Goal: Transaction & Acquisition: Purchase product/service

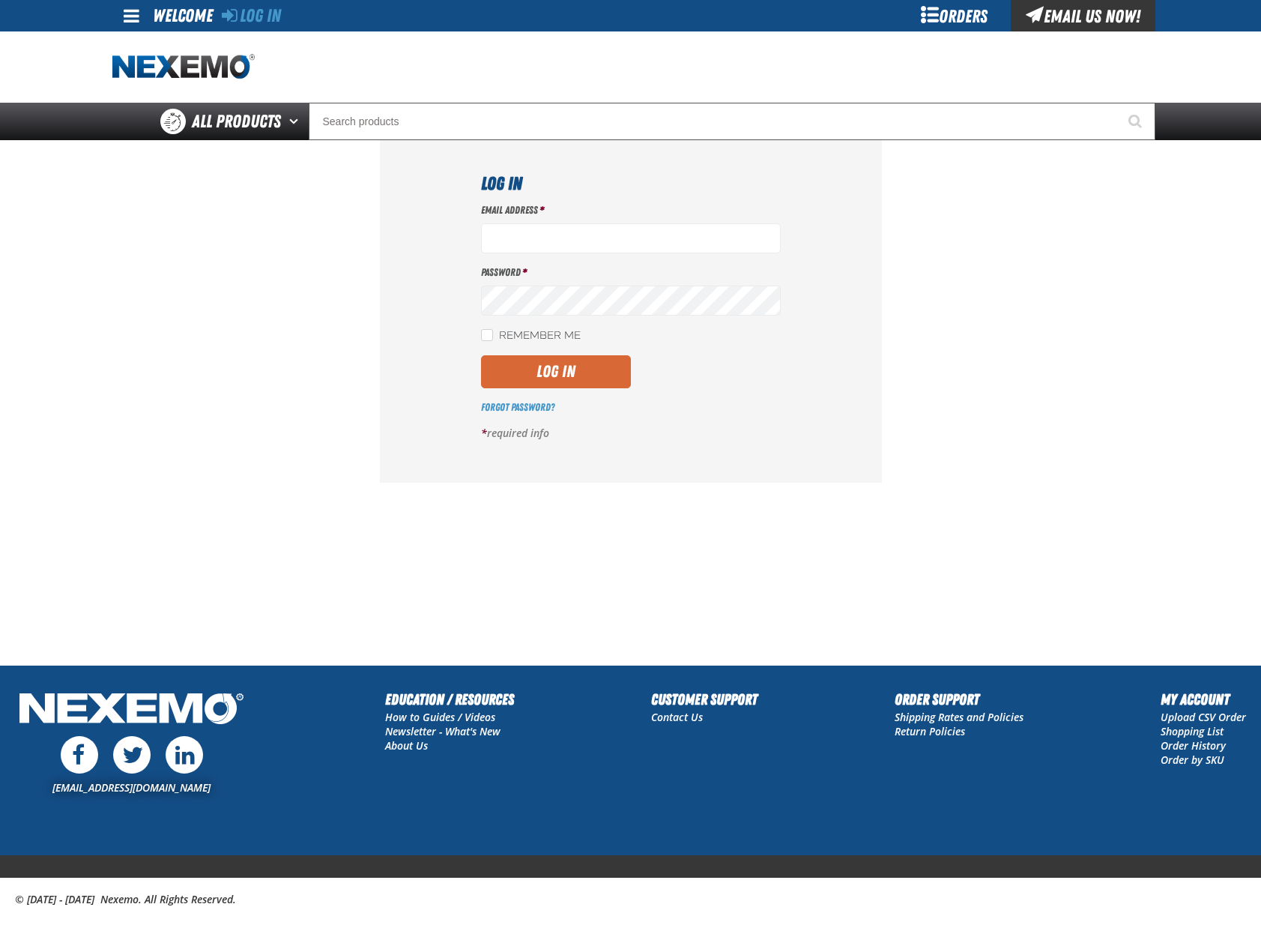
type input "[EMAIL_ADDRESS][DOMAIN_NAME]"
click at [557, 384] on button "Log In" at bounding box center [556, 371] width 150 height 33
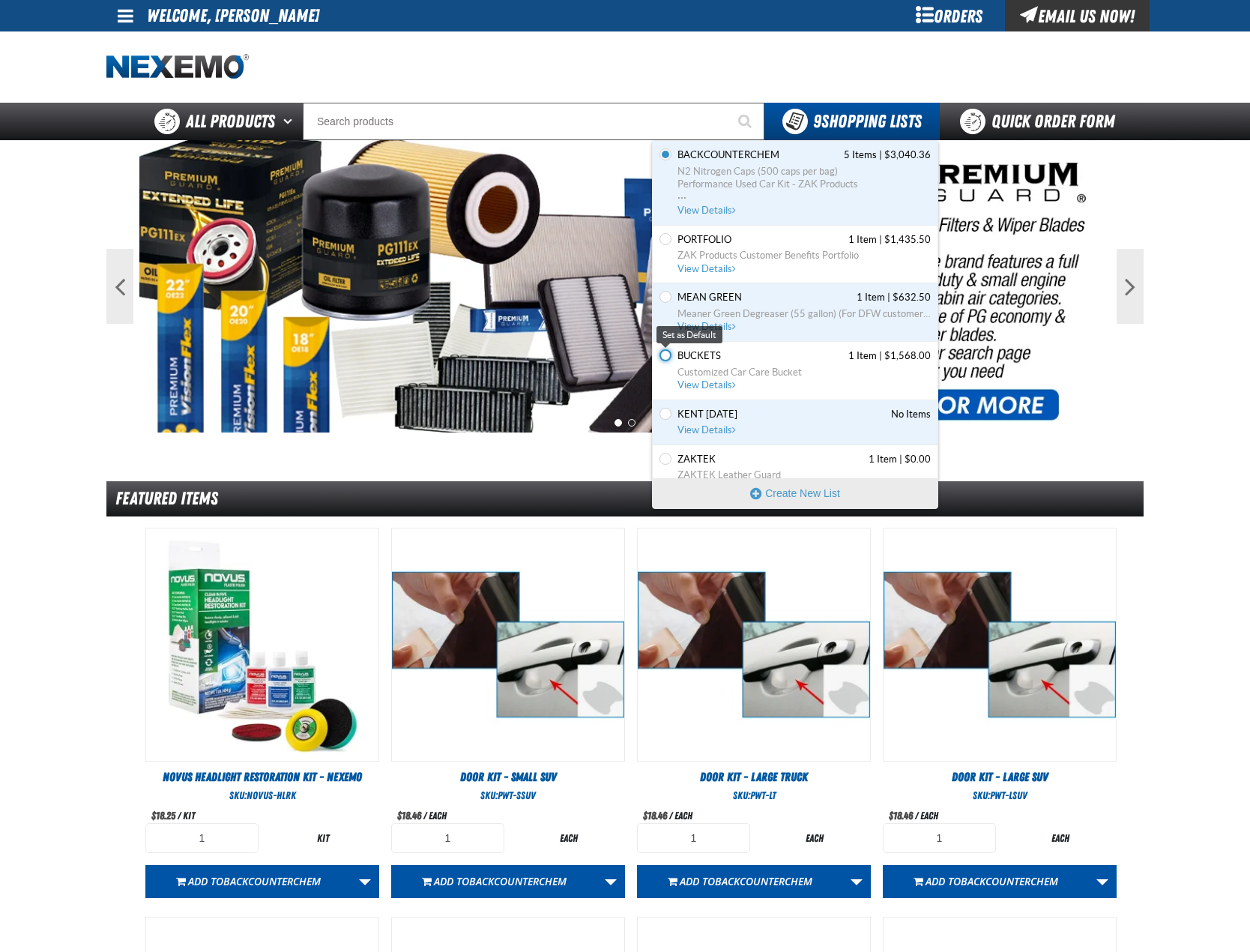
click at [663, 354] on input "Set the Buckets as Default" at bounding box center [665, 355] width 12 height 12
radio input "true"
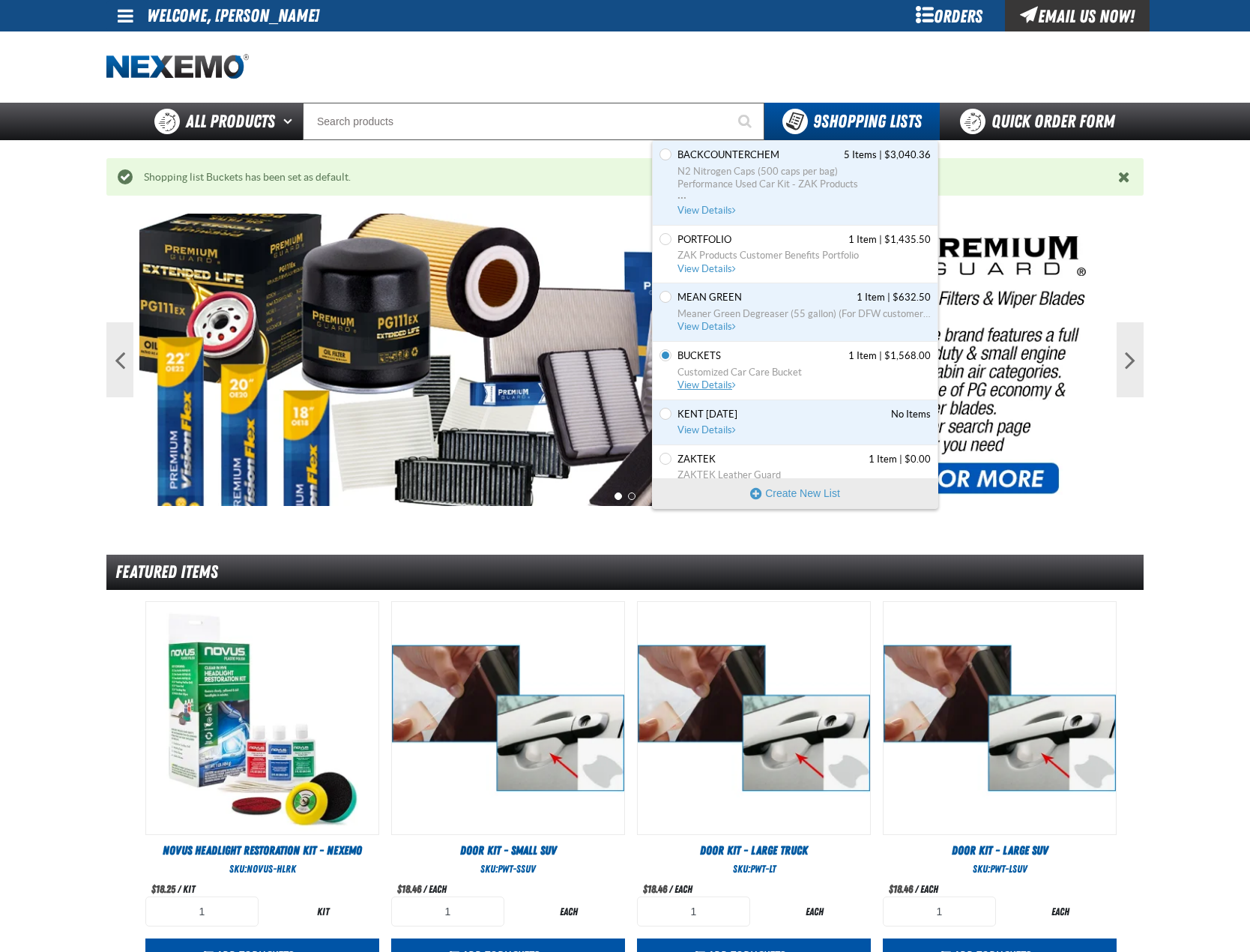
click at [718, 385] on span "View Details" at bounding box center [707, 385] width 61 height 11
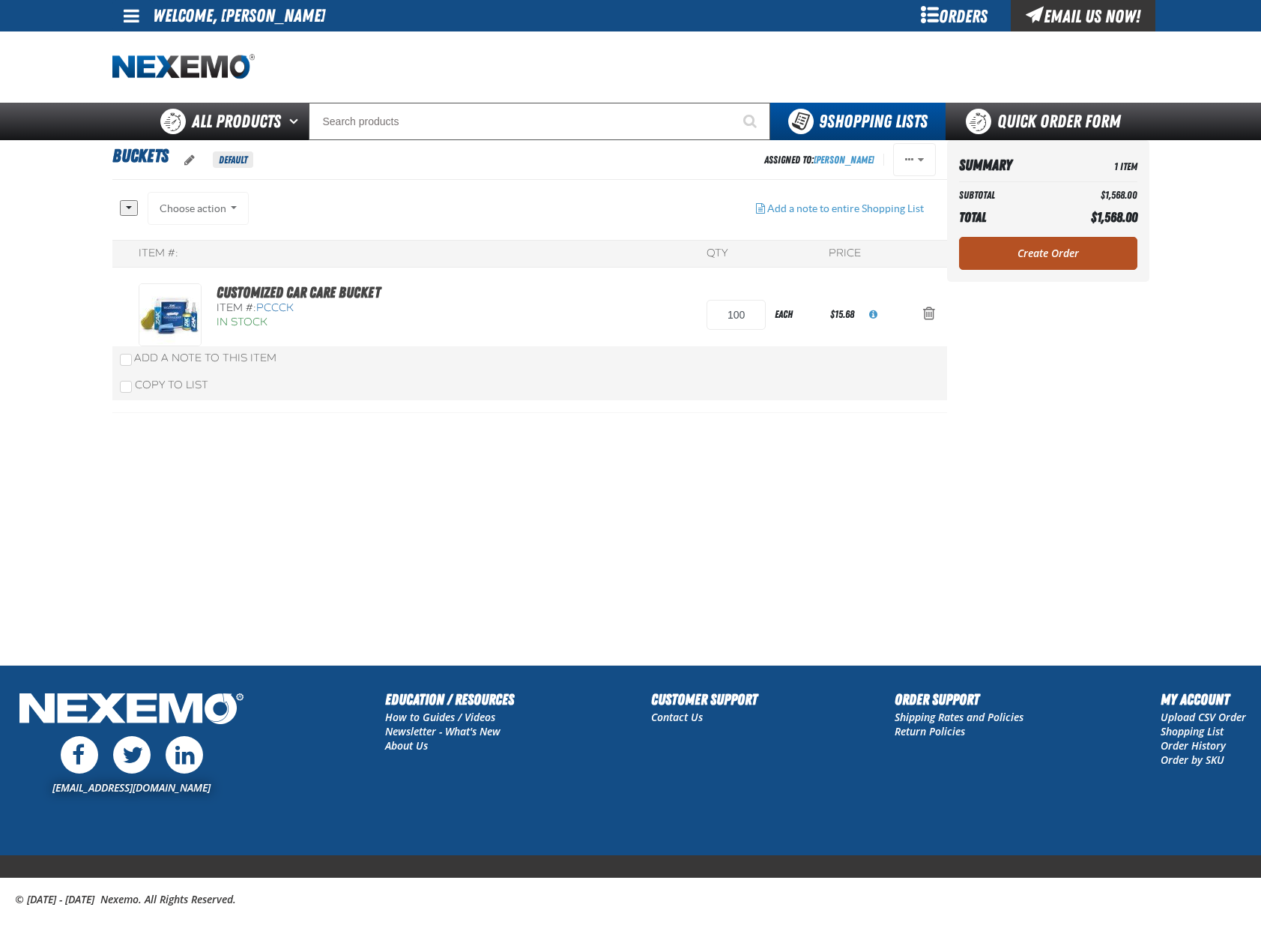
click at [1067, 255] on link "Create Order" at bounding box center [1049, 253] width 178 height 33
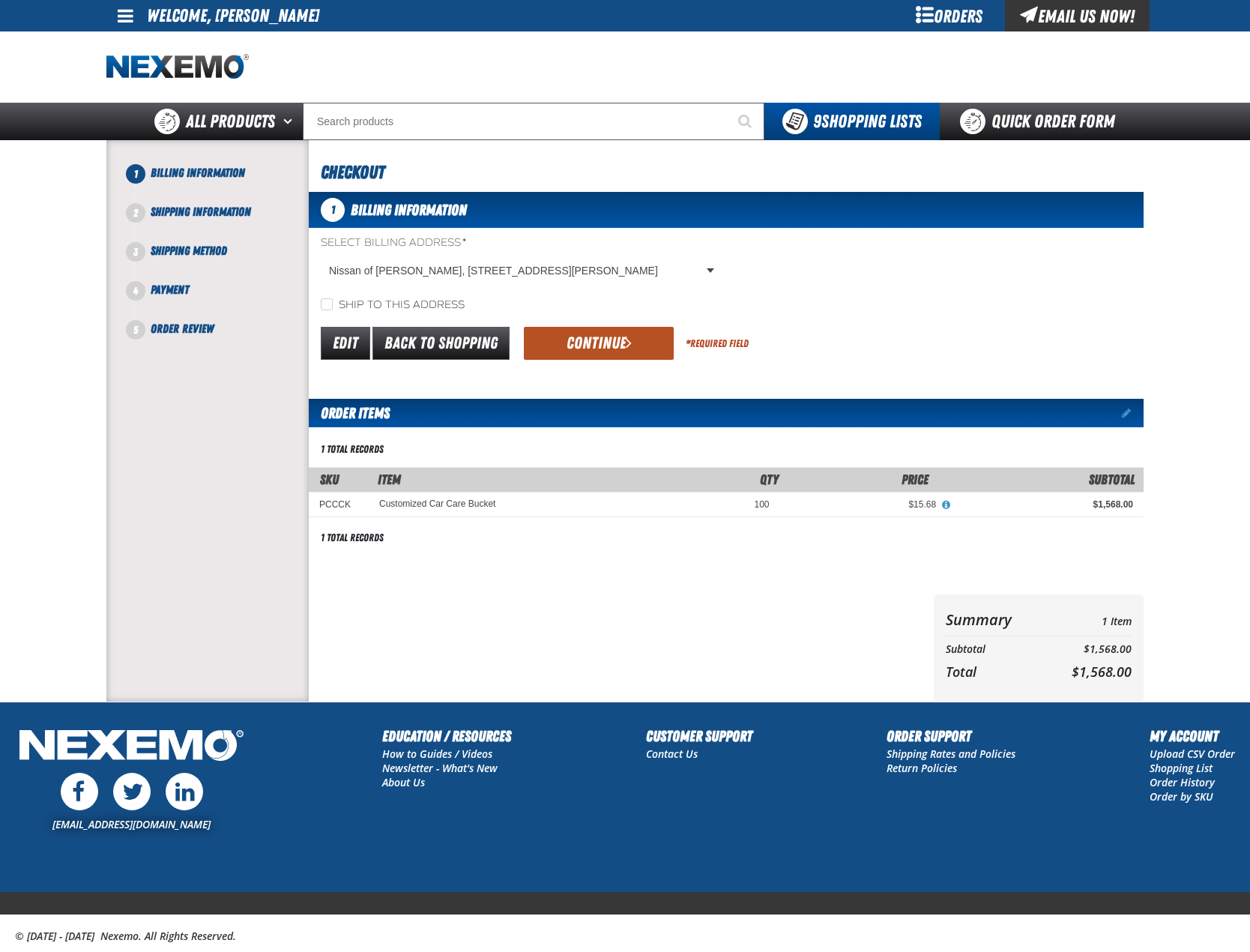
click at [596, 340] on button "Continue" at bounding box center [599, 343] width 150 height 33
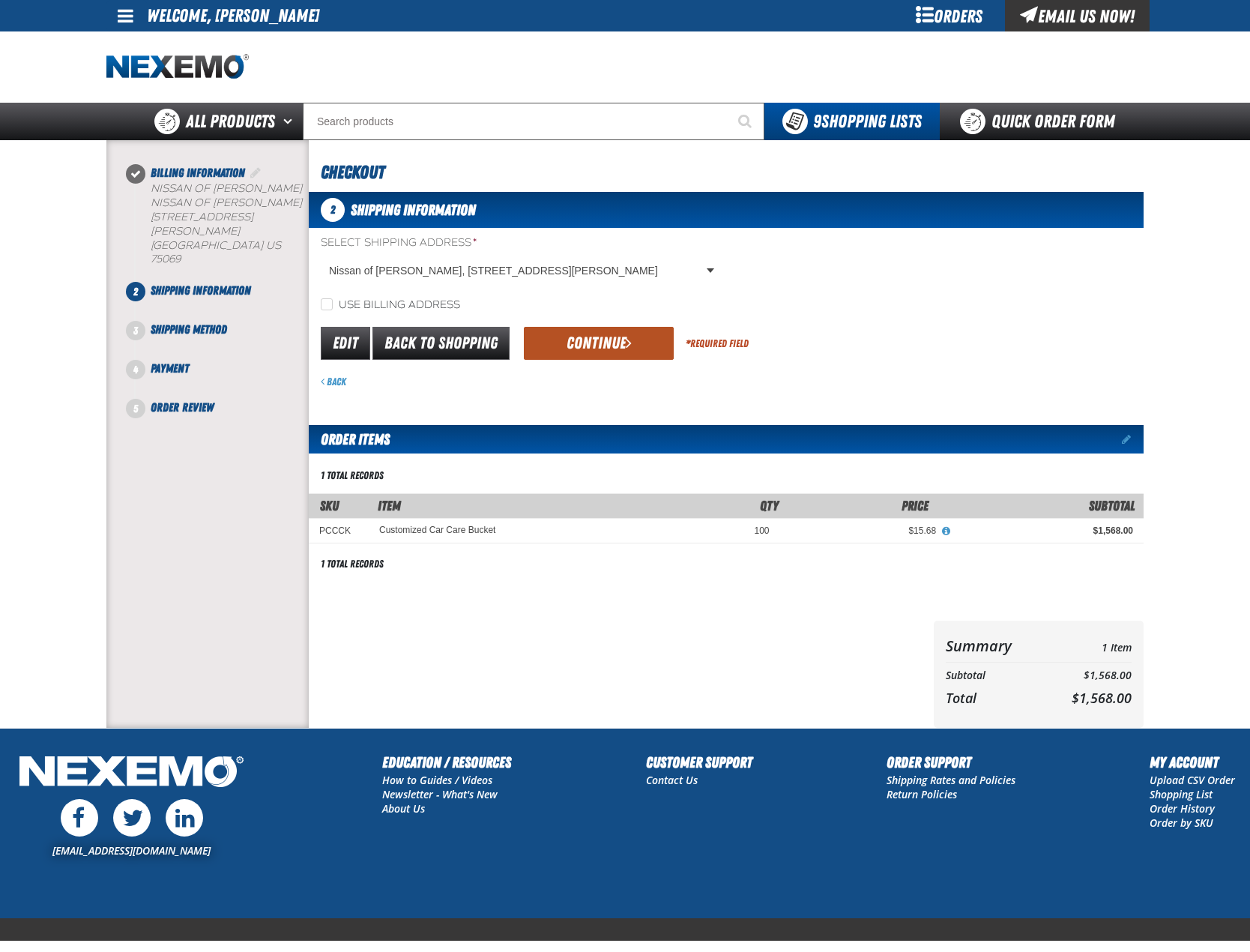
click at [610, 340] on button "Continue" at bounding box center [599, 343] width 150 height 33
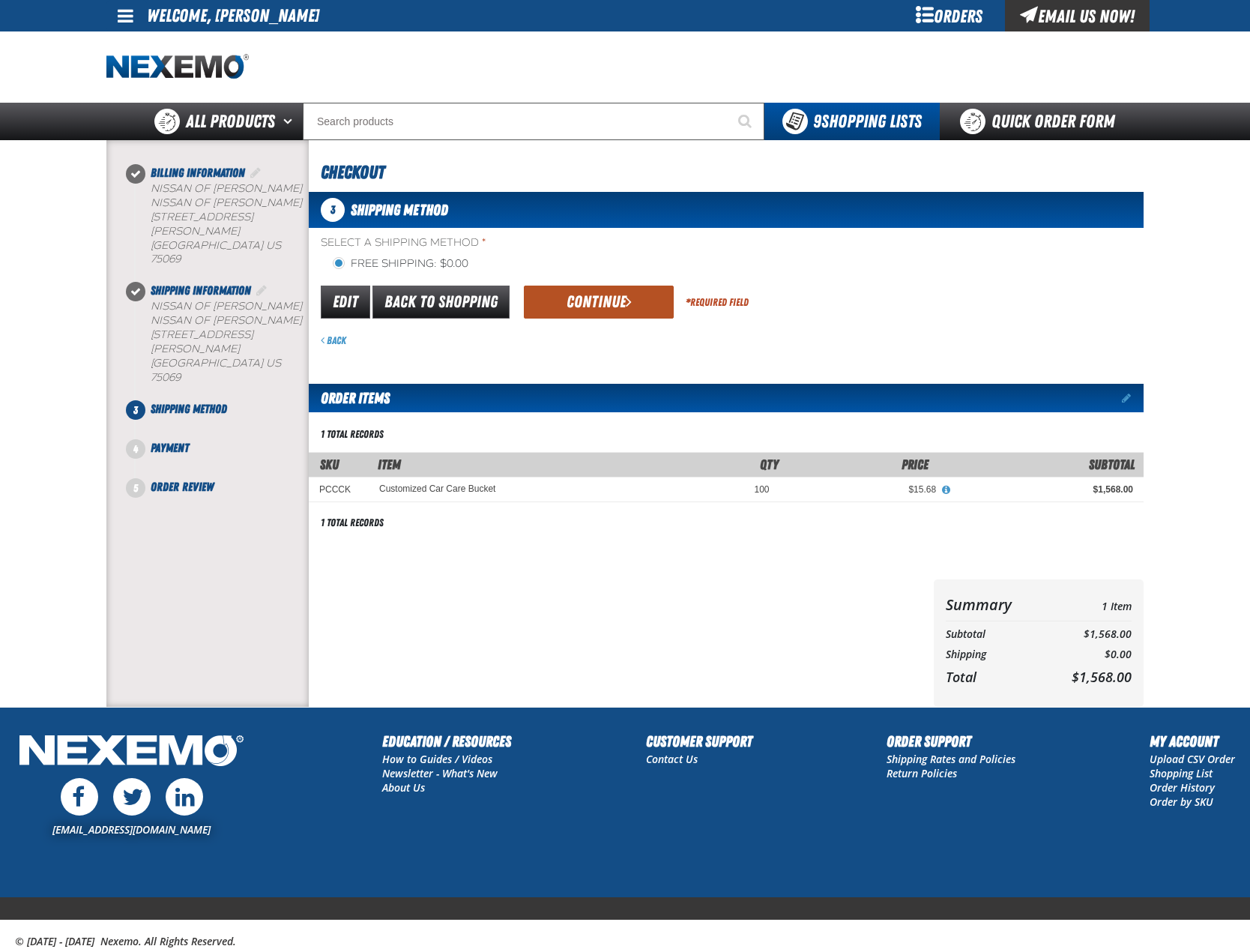
click at [618, 299] on button "Continue" at bounding box center [599, 301] width 150 height 33
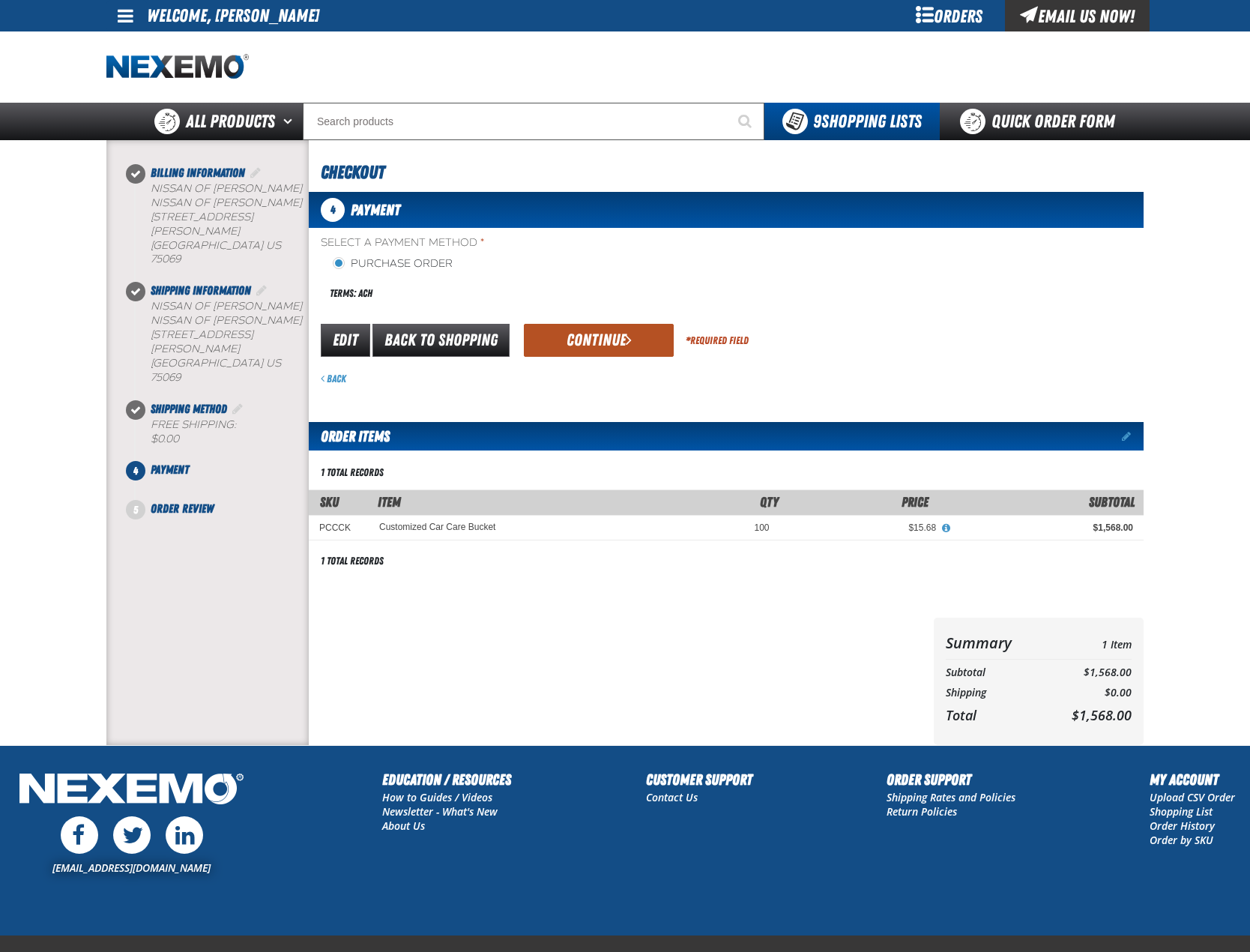
click at [614, 325] on button "Continue" at bounding box center [599, 340] width 150 height 33
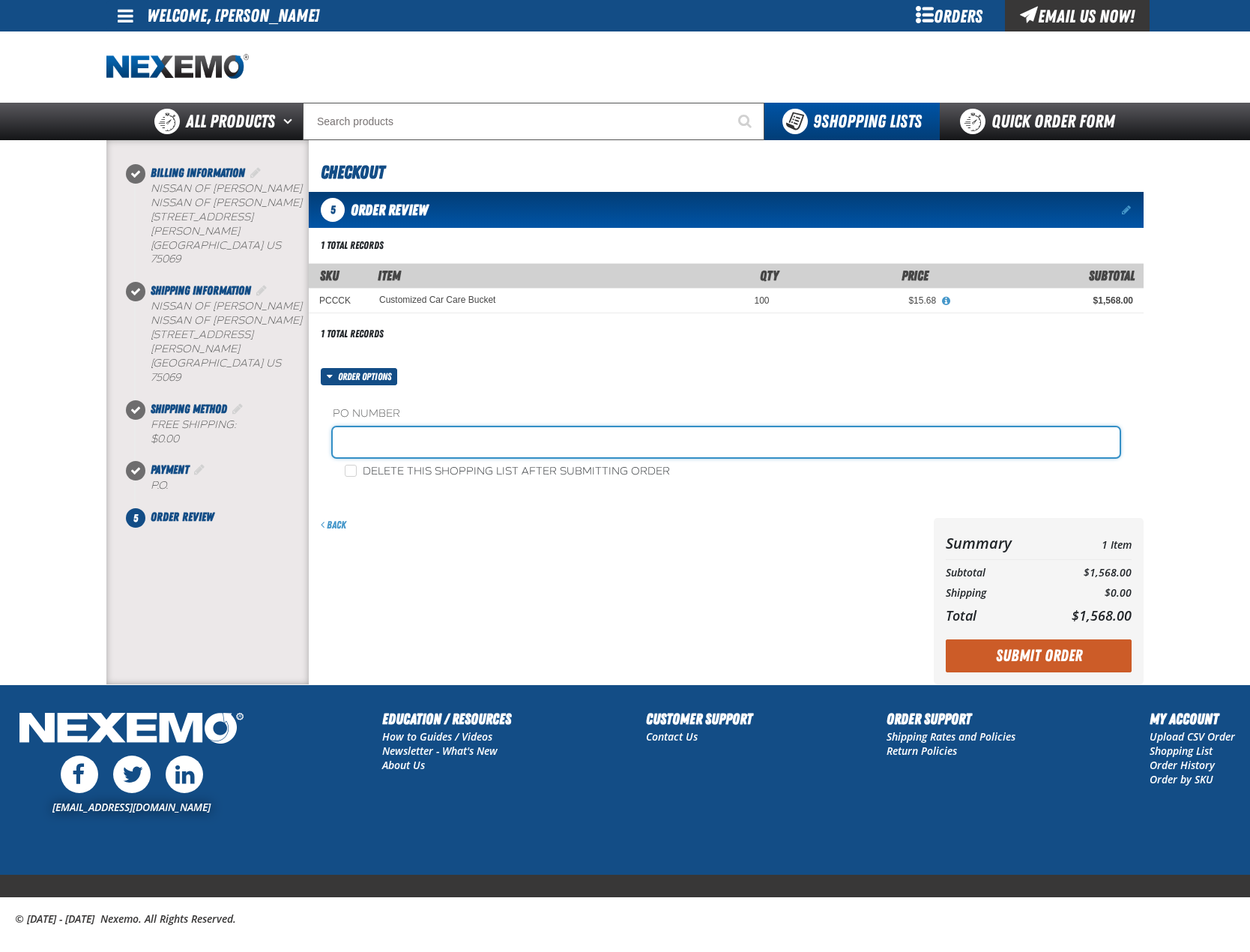
click at [416, 427] on input "text" at bounding box center [726, 442] width 787 height 30
type input "092225BUCK"
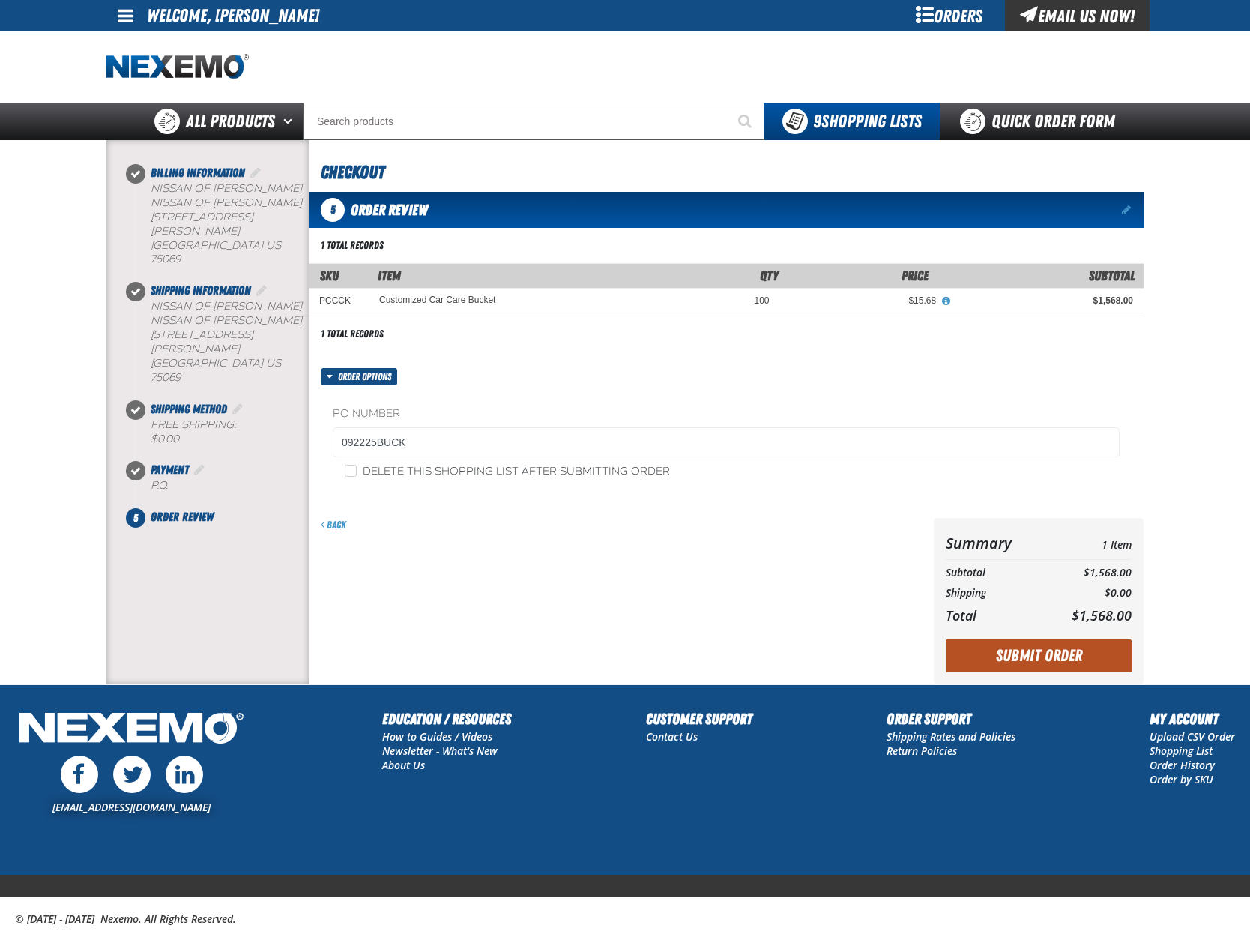
click at [949, 644] on button "Submit Order" at bounding box center [1039, 655] width 186 height 33
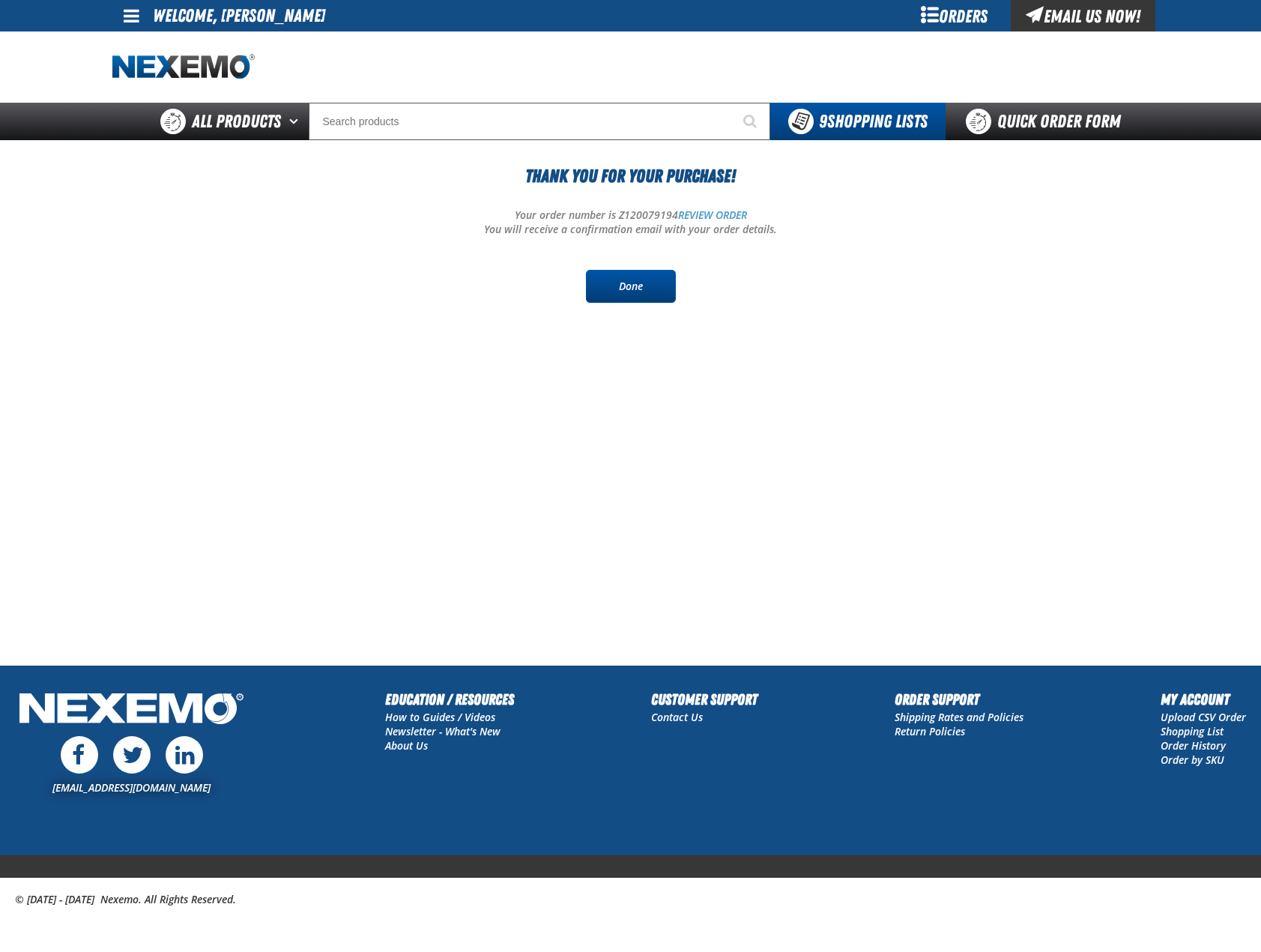
click at [640, 287] on link "Done" at bounding box center [631, 285] width 90 height 33
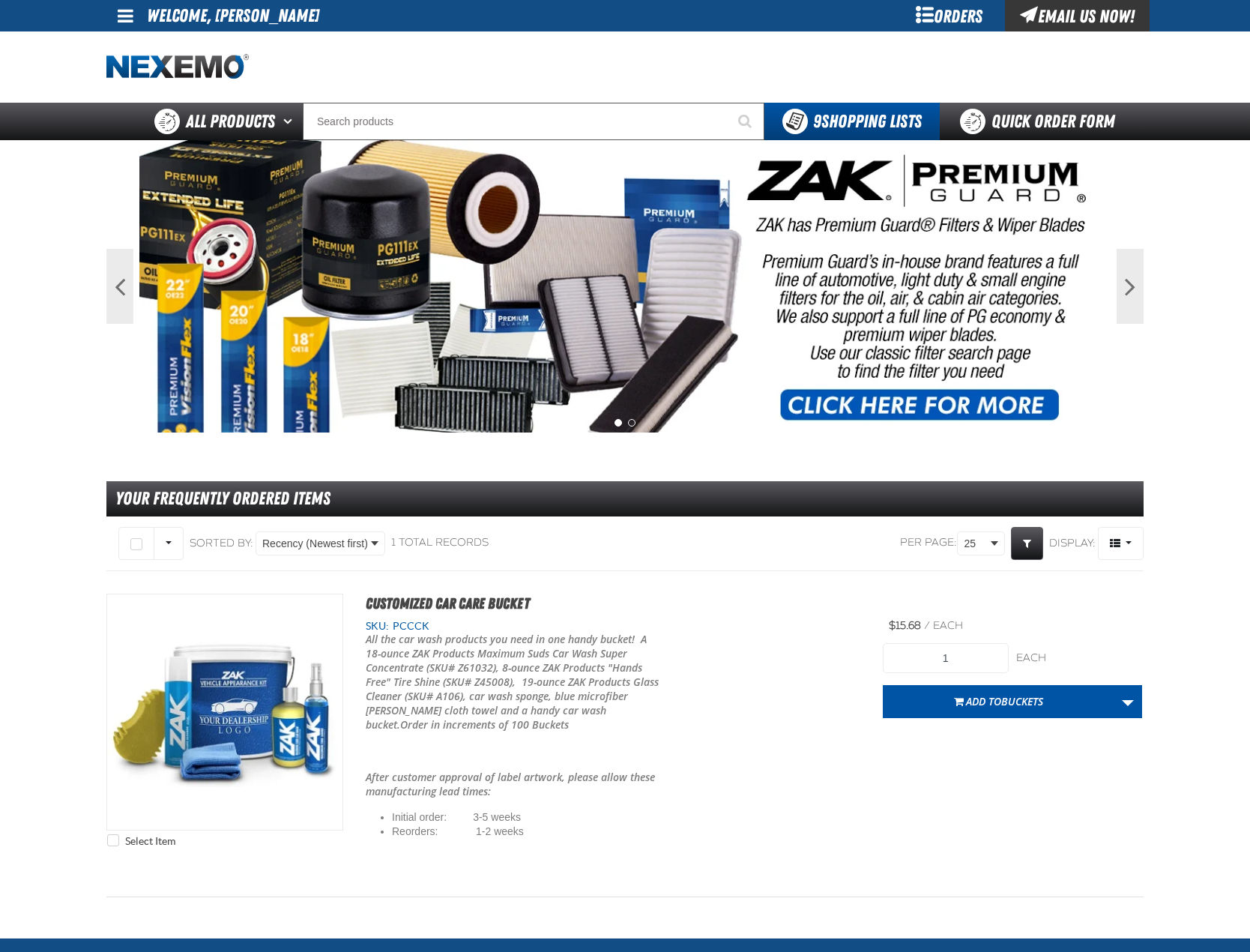
click at [855, 117] on span "9 Shopping Lists" at bounding box center [868, 121] width 109 height 21
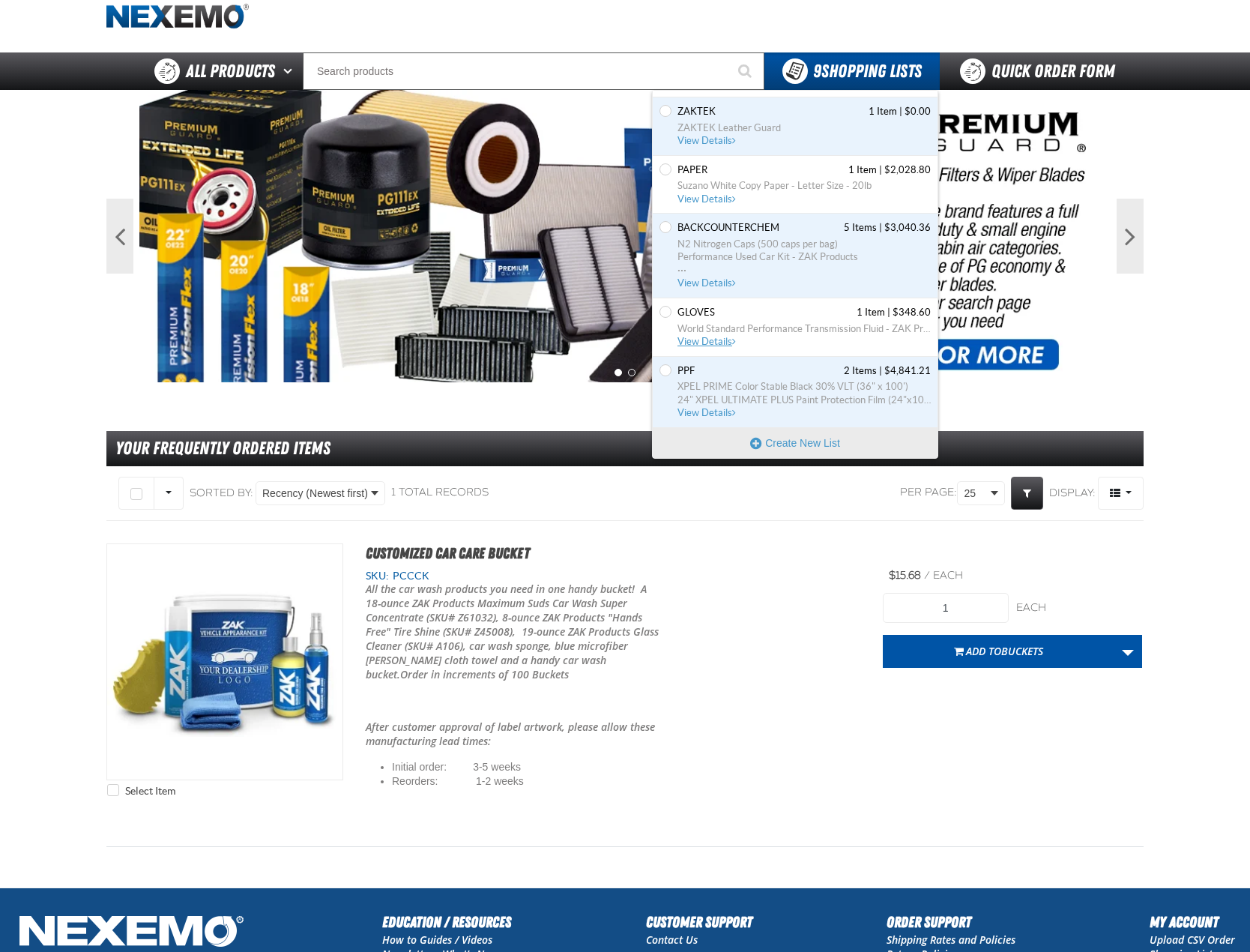
scroll to position [75, 0]
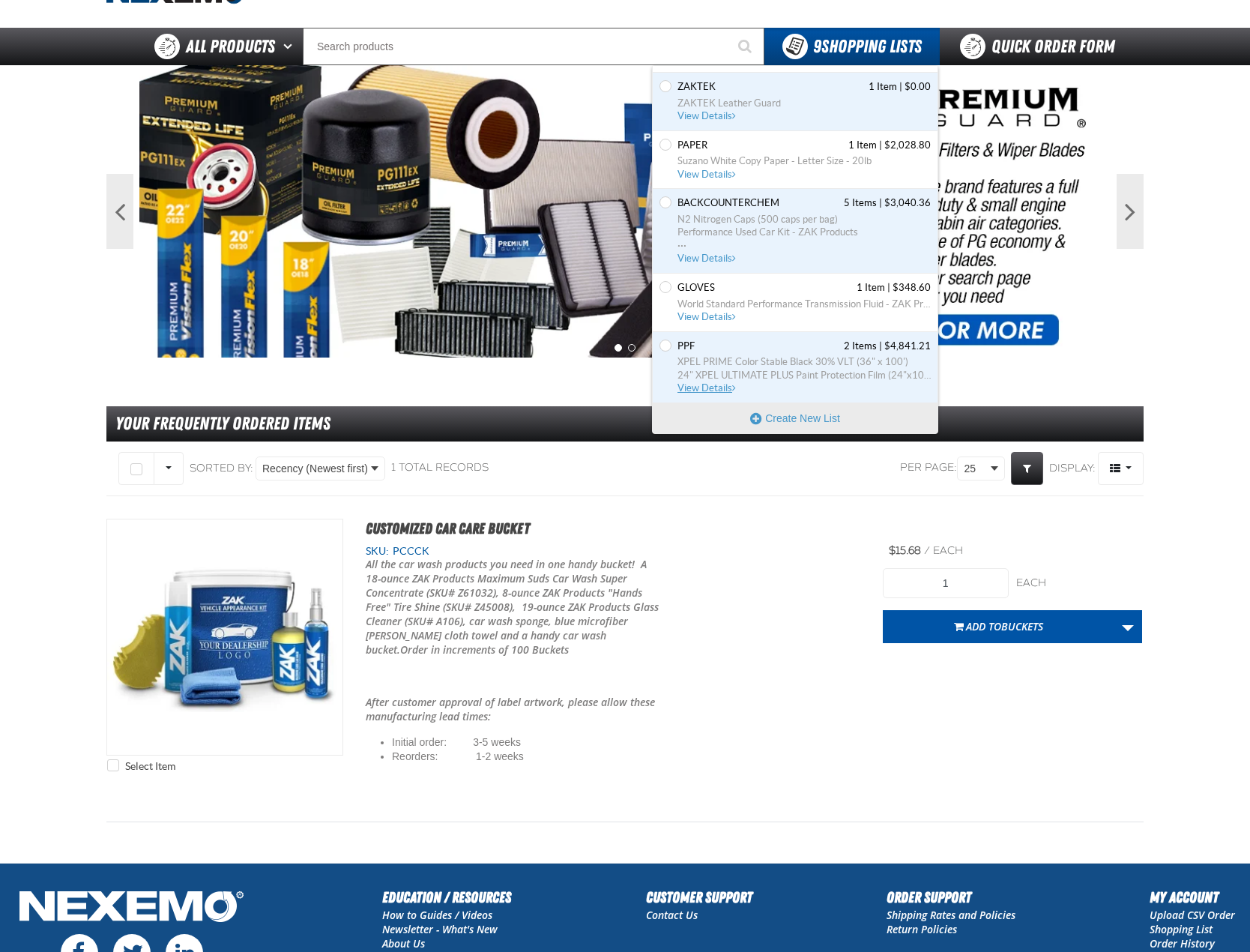
click at [751, 348] on span "PPF 2 Items | $4,841.21" at bounding box center [804, 346] width 254 height 13
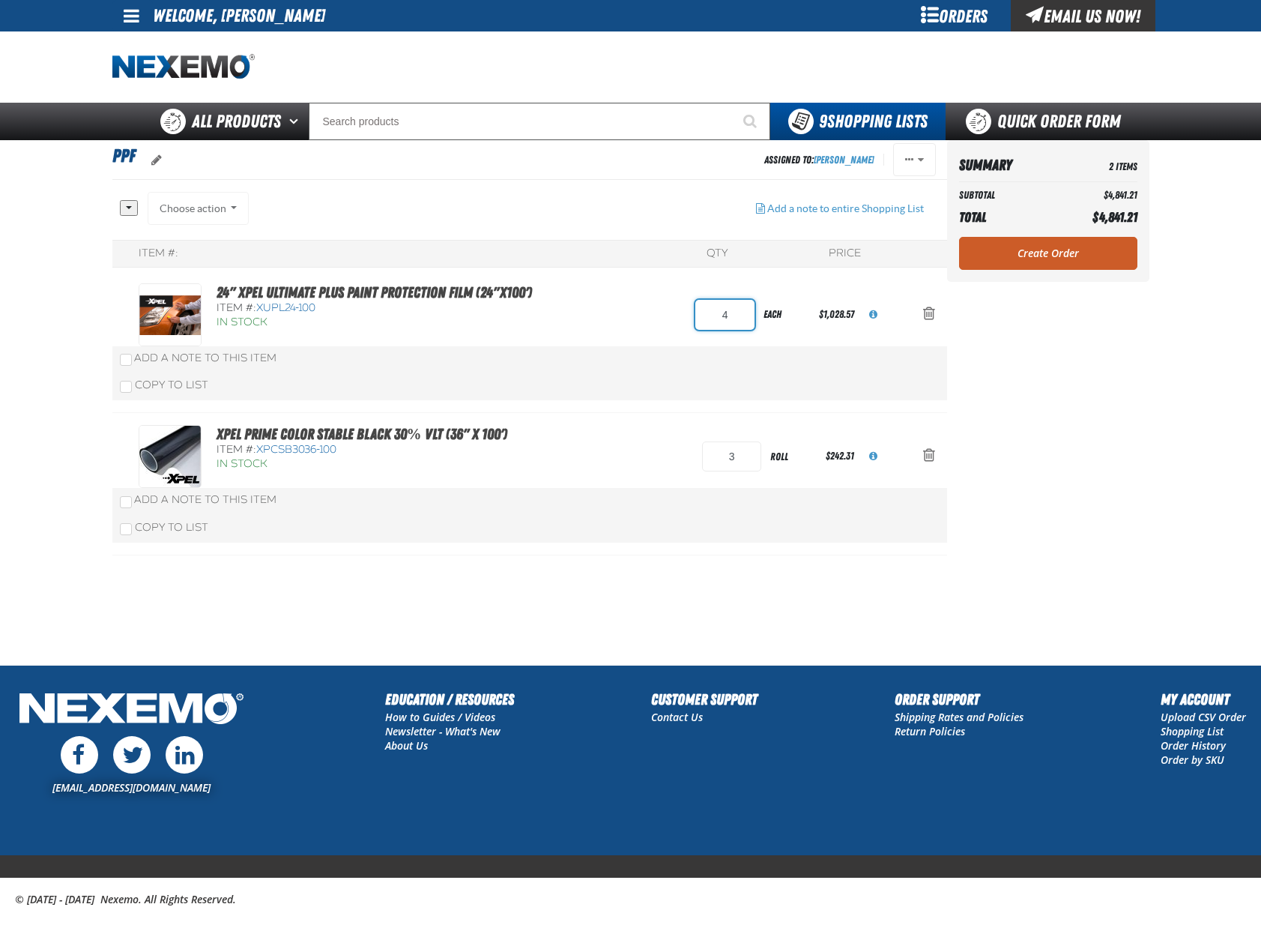
drag, startPoint x: 733, startPoint y: 315, endPoint x: 718, endPoint y: 319, distance: 15.5
click at [718, 319] on input "4" at bounding box center [725, 315] width 59 height 30
type input "5"
click at [603, 338] on div "Item #: QTY Price 24" XPEL ULTIMATE PLUS Paint Protection Film (24"x100') Item …" at bounding box center [530, 397] width 835 height 315
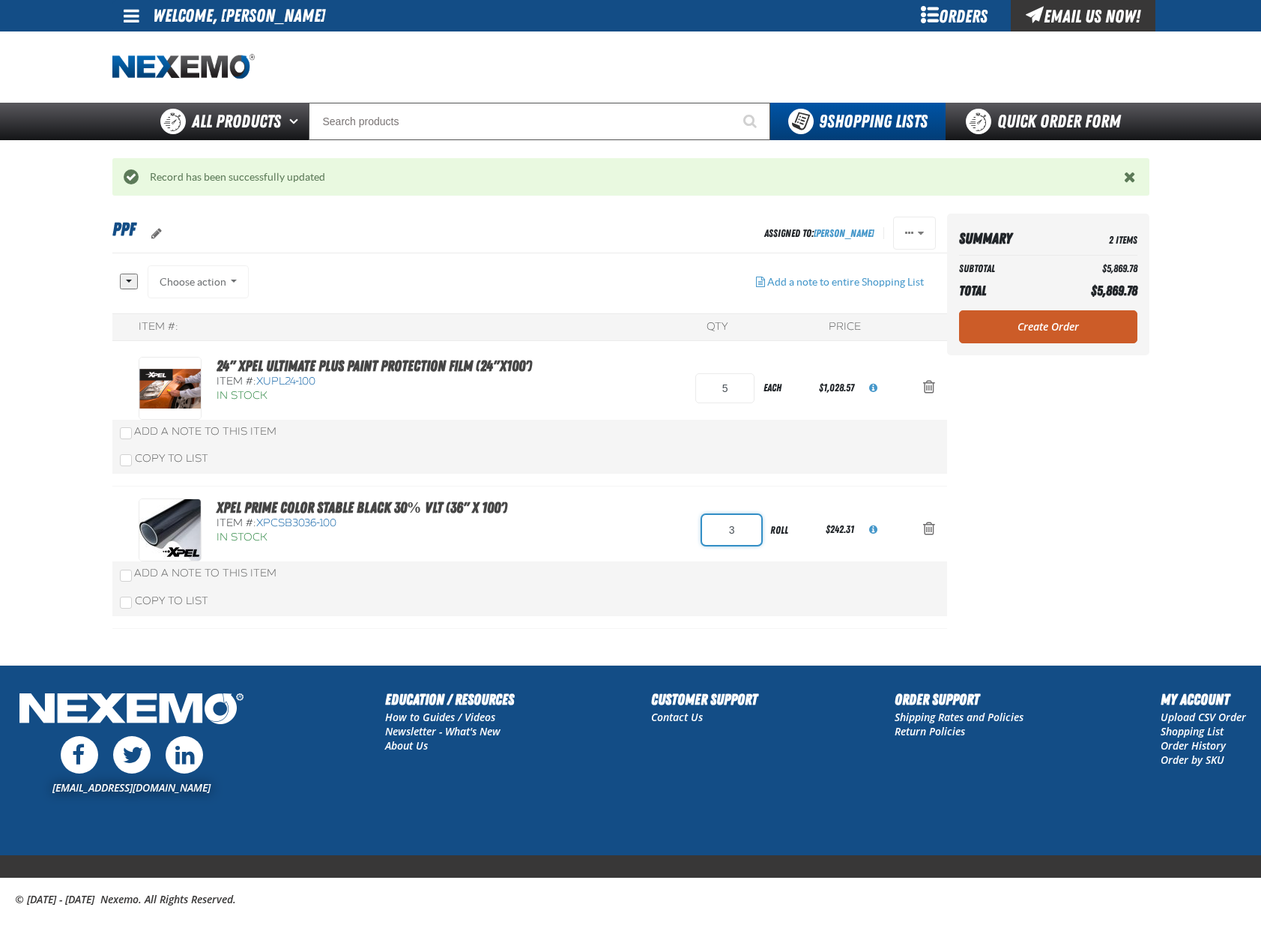
drag, startPoint x: 721, startPoint y: 534, endPoint x: 668, endPoint y: 536, distance: 53.0
click at [668, 536] on div "XPEL PRIME Color Stable Black 30% VLT (36" x 100') Item #: XPCSB3036-100 In Sto…" at bounding box center [515, 530] width 751 height 63
type input "4"
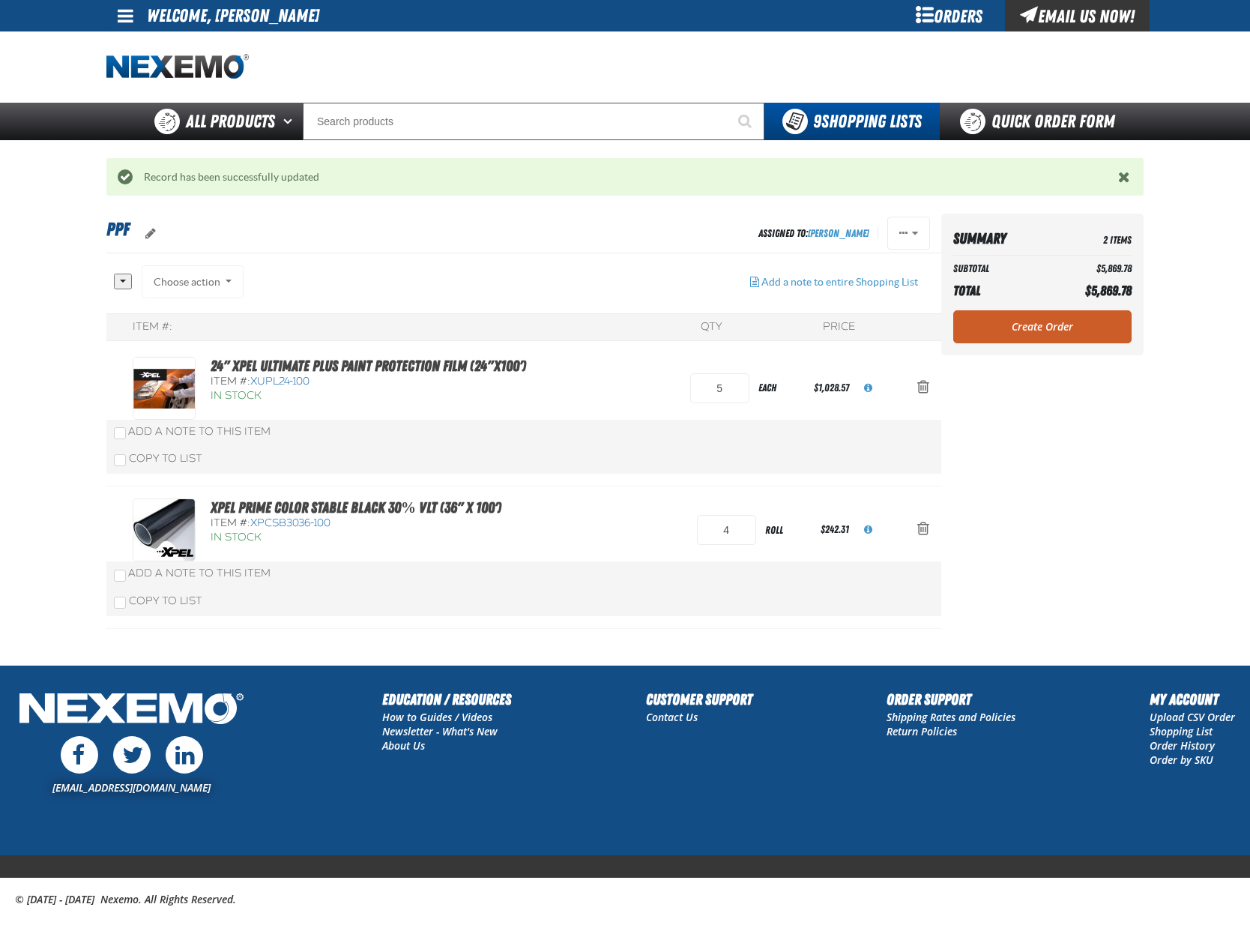
click at [663, 536] on div "XPEL PRIME Color Stable Black 30% VLT (36" x 100') Item #: XPCSB3036-100 In Sto…" at bounding box center [523, 558] width 835 height 143
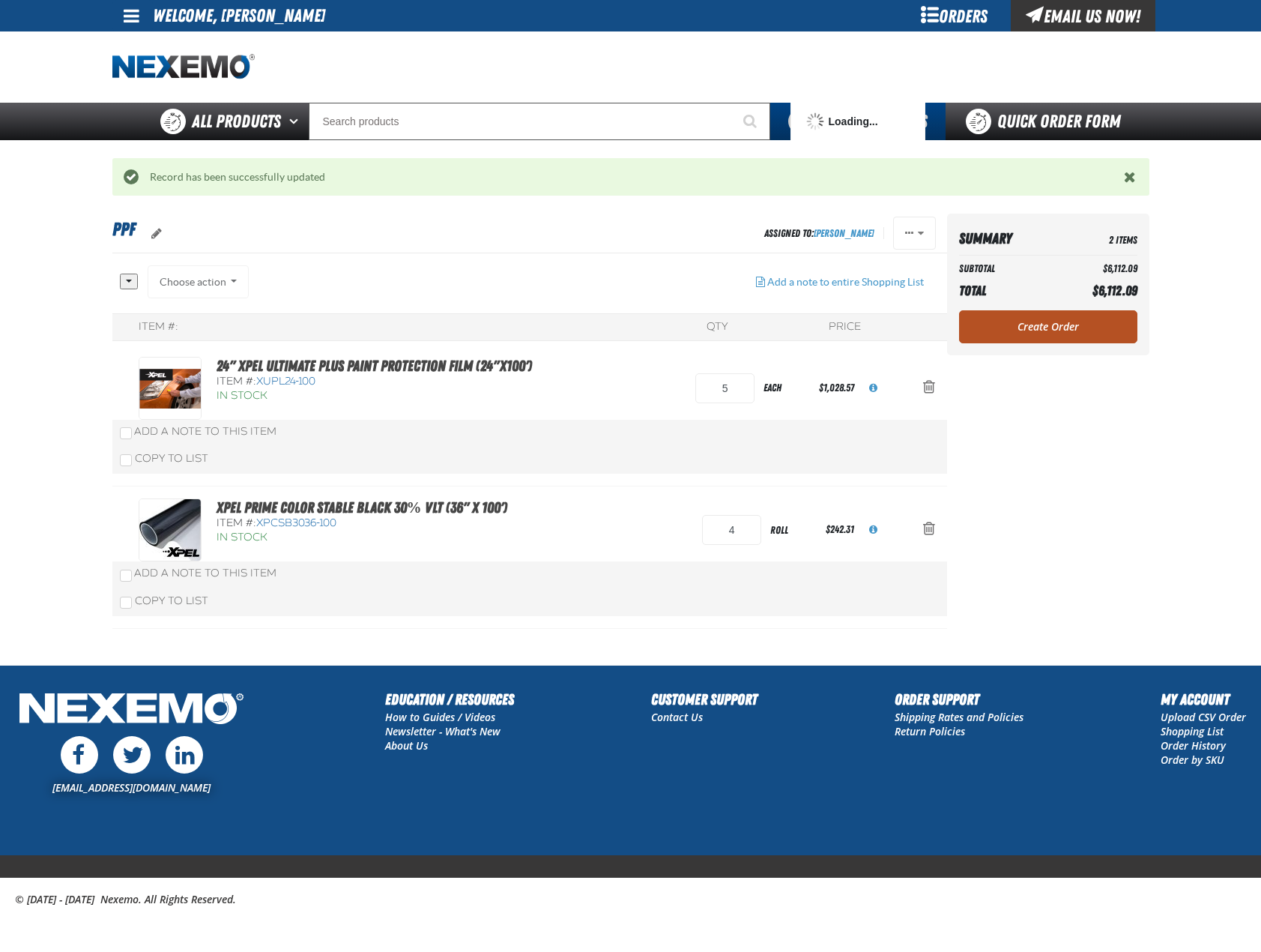
click at [1053, 321] on link "Create Order" at bounding box center [1049, 326] width 178 height 33
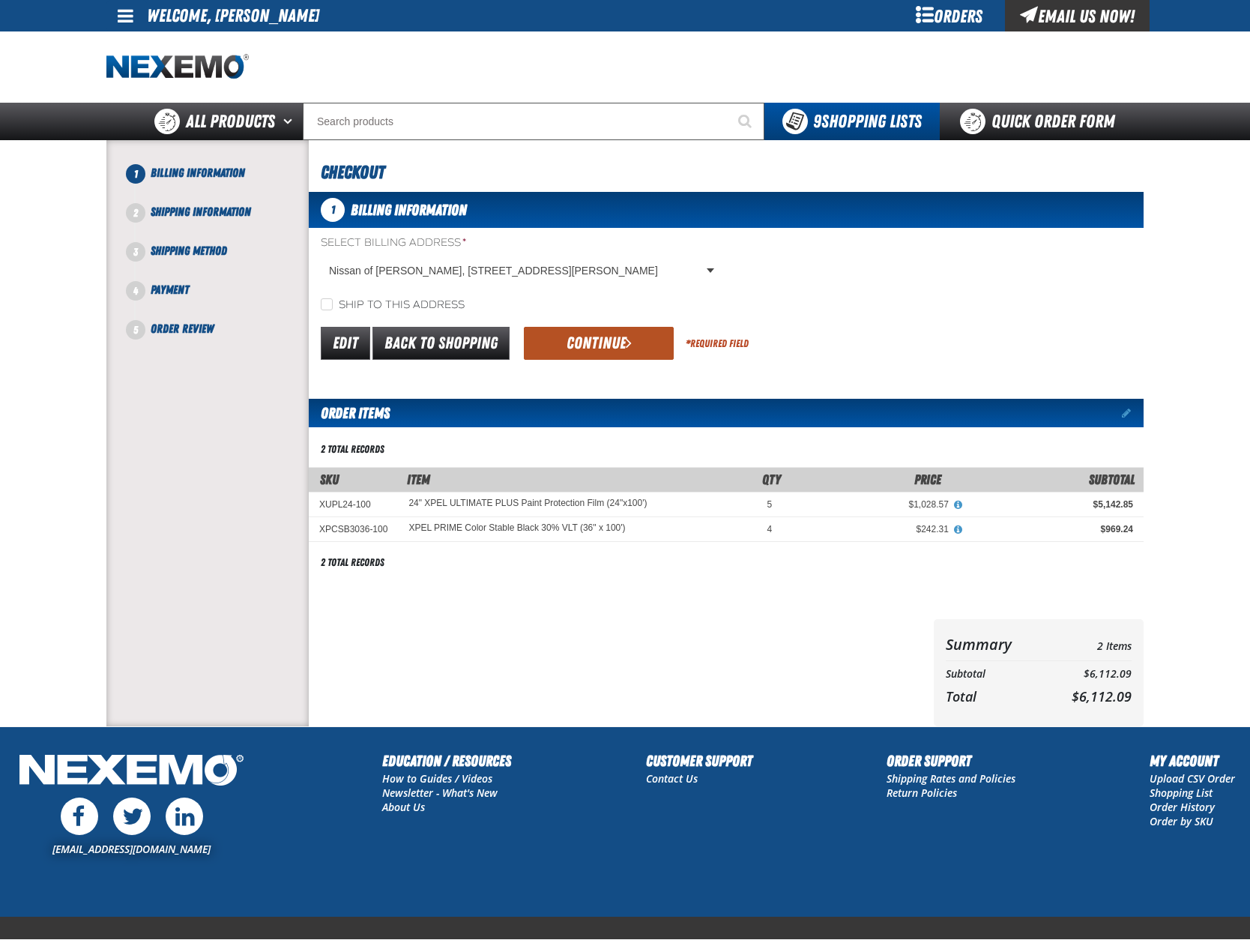
click at [618, 331] on button "Continue" at bounding box center [599, 343] width 150 height 33
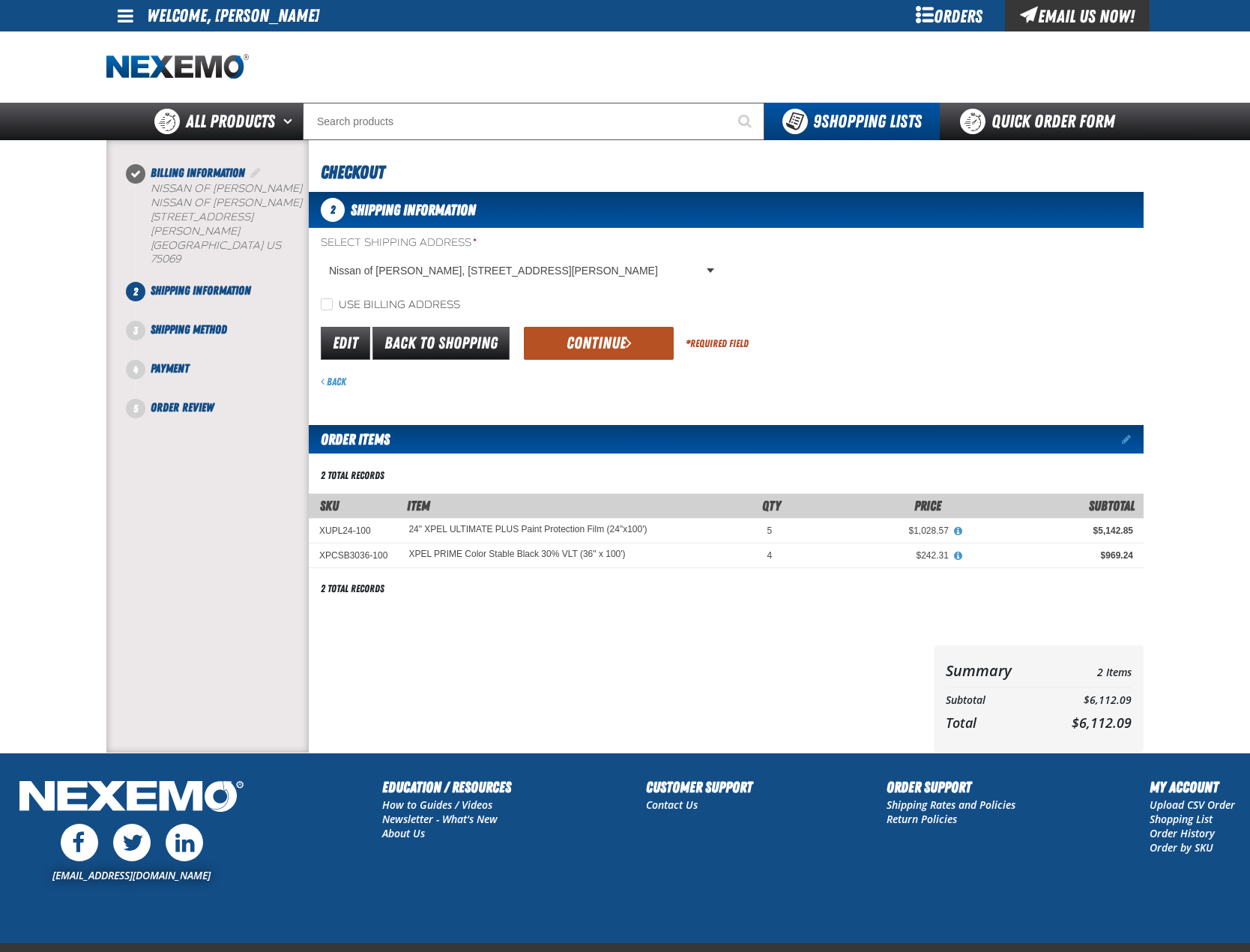
click at [585, 340] on button "Continue" at bounding box center [599, 343] width 150 height 33
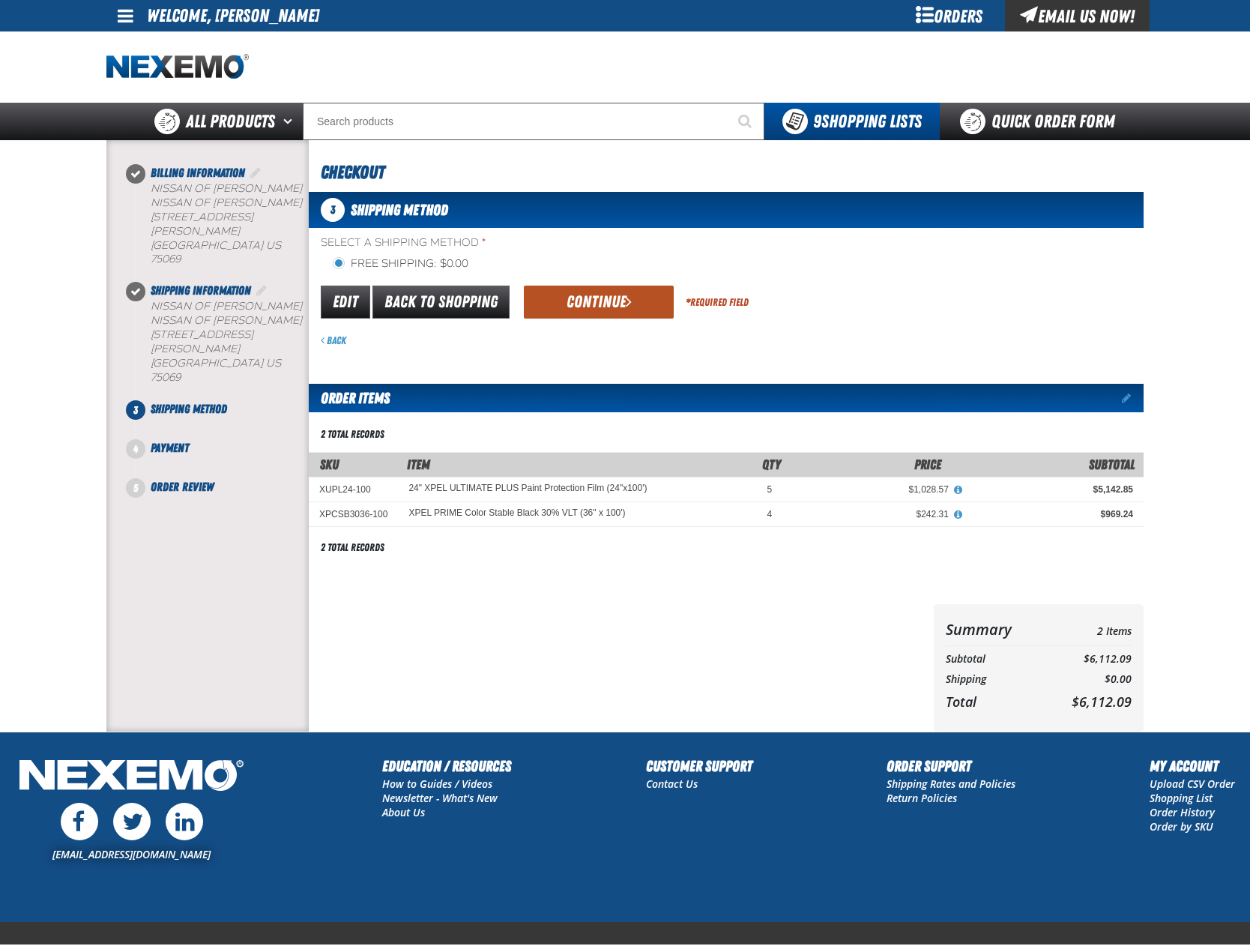
click at [615, 301] on button "Continue" at bounding box center [599, 301] width 150 height 33
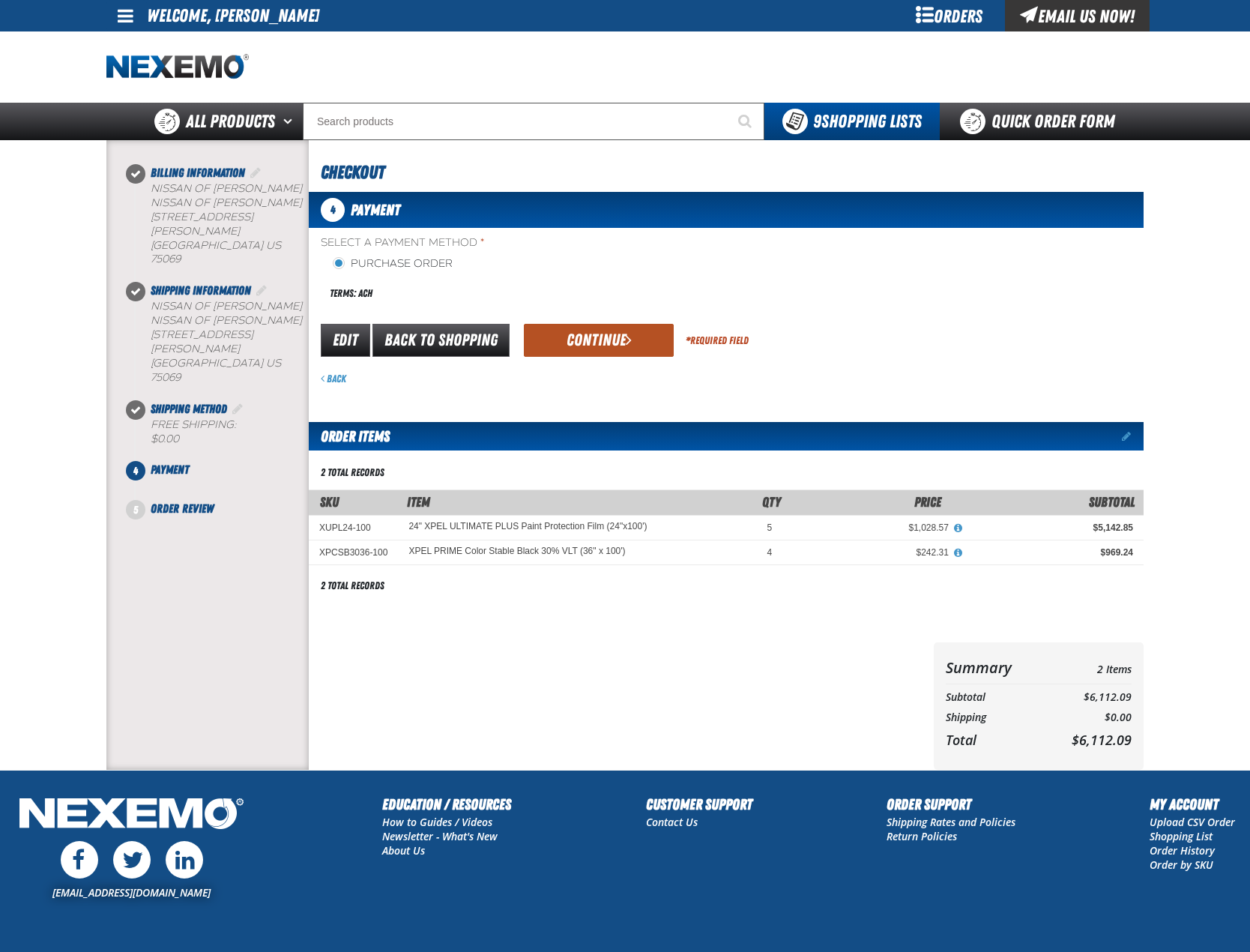
click at [570, 333] on button "Continue" at bounding box center [599, 340] width 150 height 33
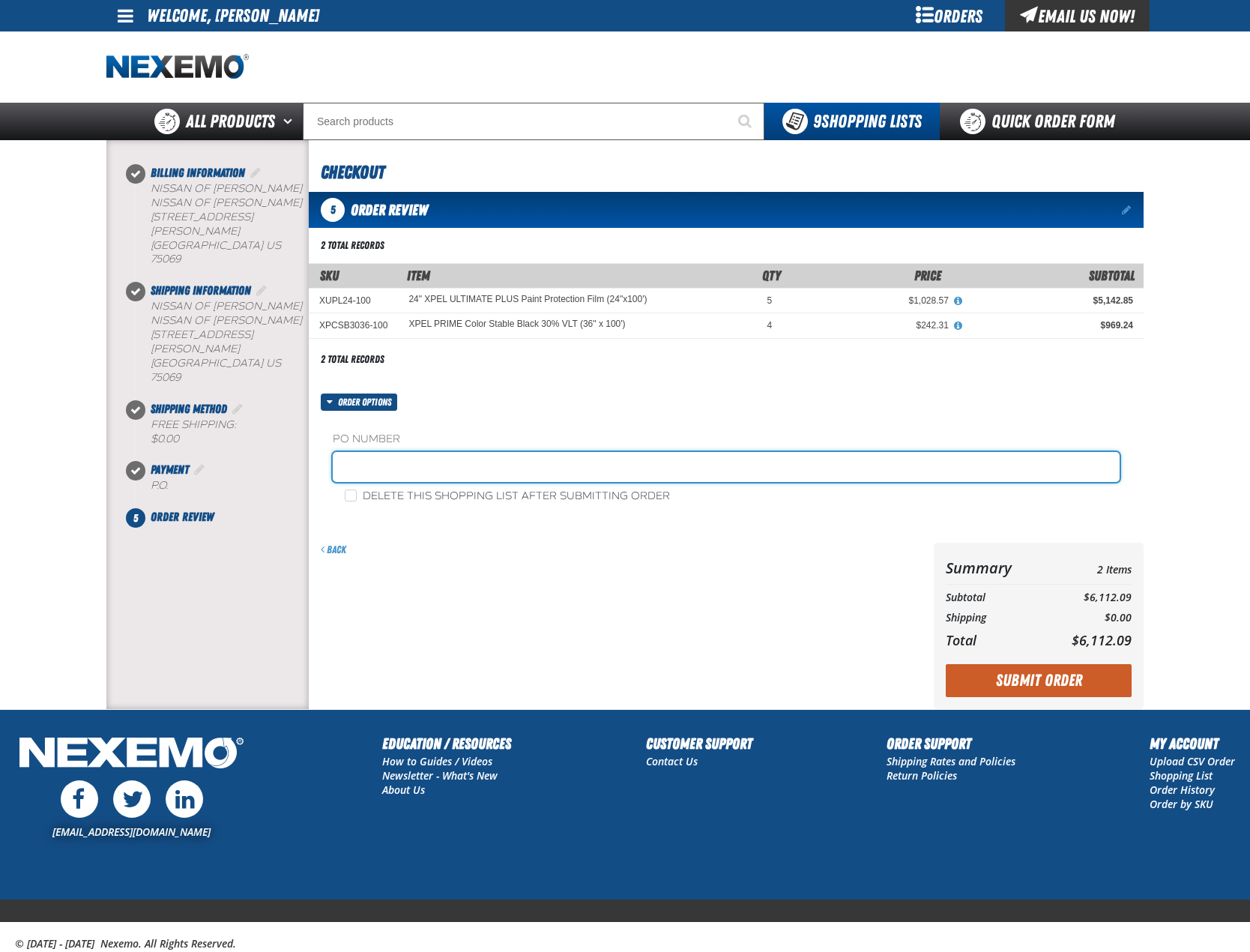
click at [490, 468] on input "text" at bounding box center [726, 467] width 787 height 30
type input "TINT0922"
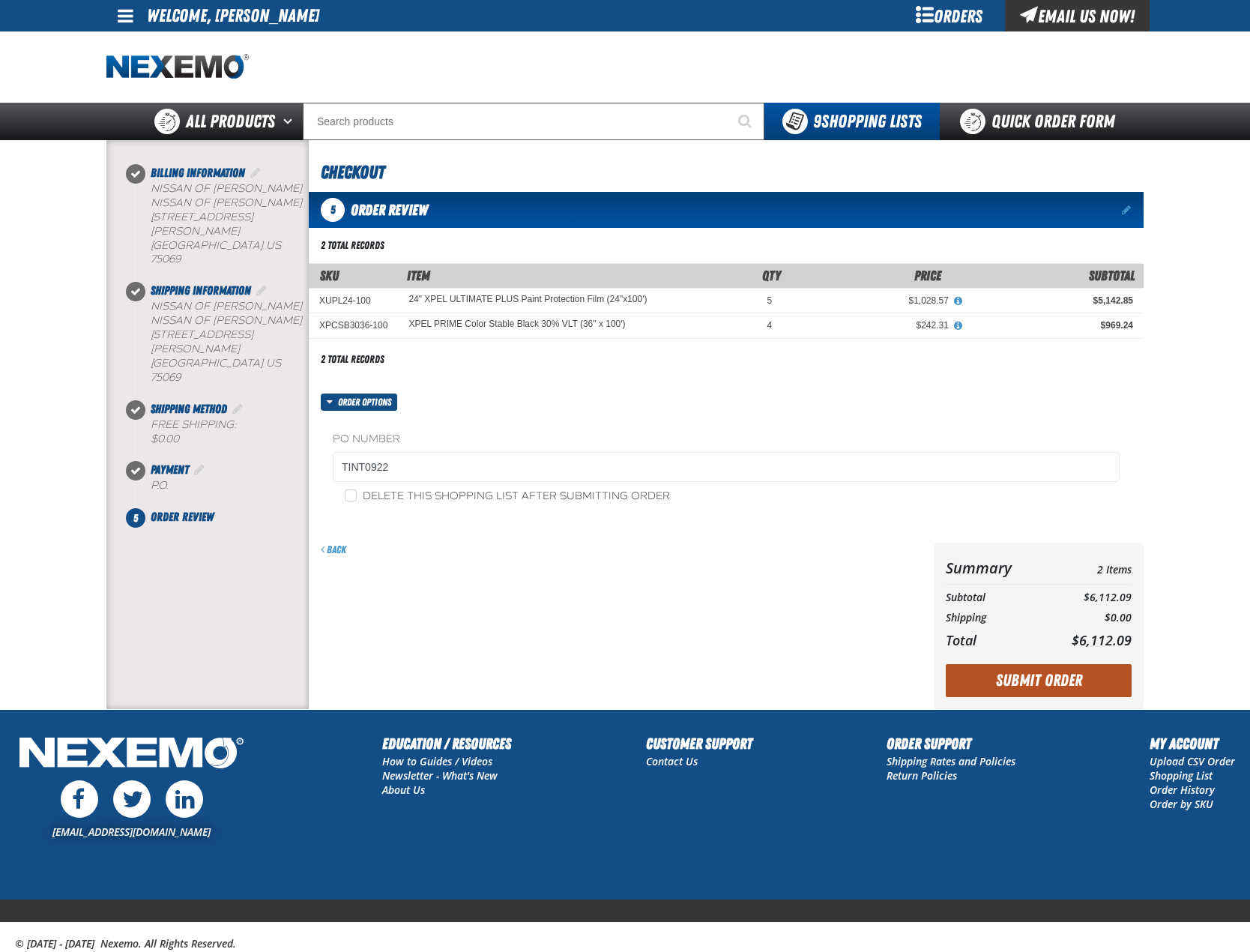
click at [1053, 683] on button "Submit Order" at bounding box center [1039, 680] width 186 height 33
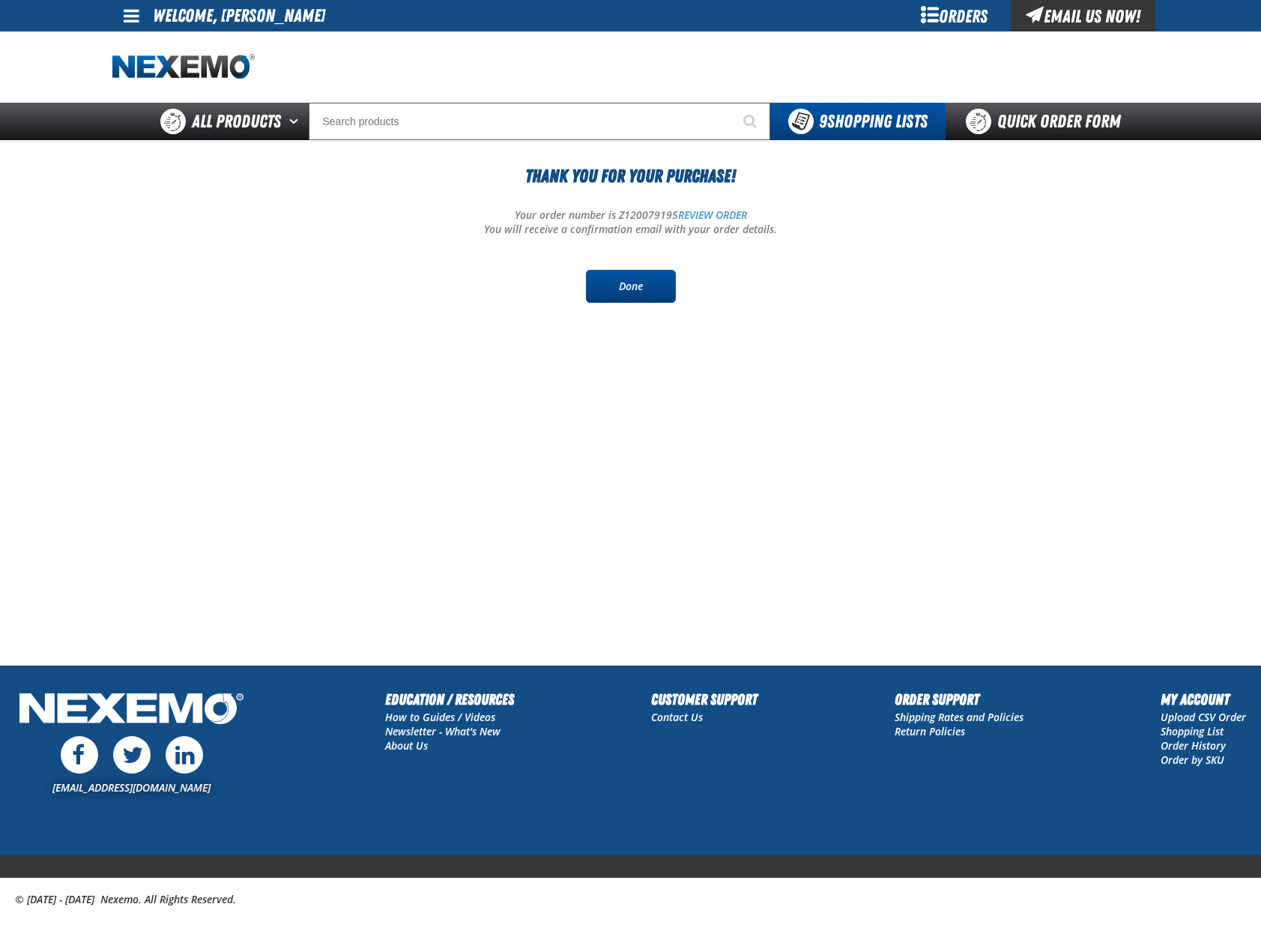
click at [609, 287] on link "Done" at bounding box center [631, 285] width 90 height 33
